Goal: Task Accomplishment & Management: Use online tool/utility

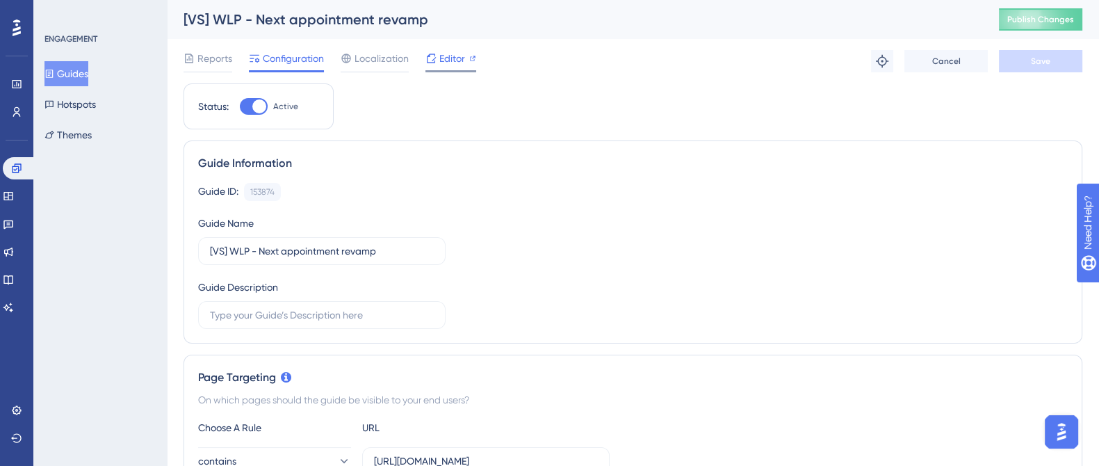
click at [446, 54] on span "Editor" at bounding box center [452, 58] width 26 height 17
click at [444, 67] on div "Editor" at bounding box center [450, 61] width 51 height 22
click at [459, 60] on span "Editor" at bounding box center [452, 58] width 26 height 17
click at [1018, 17] on button "Publish Changes" at bounding box center [1040, 19] width 83 height 22
click at [459, 56] on span "Editor" at bounding box center [452, 58] width 26 height 17
